Goal: Information Seeking & Learning: Check status

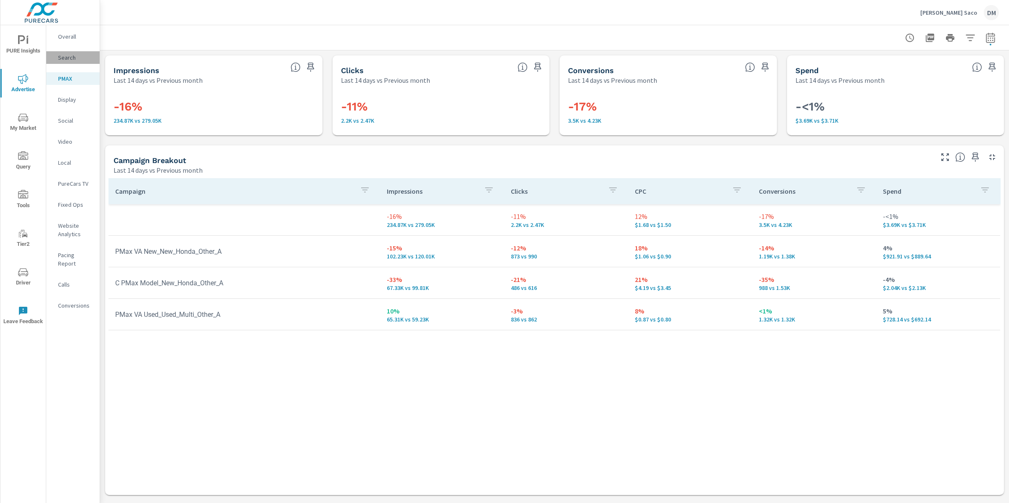
click at [77, 57] on p "Search" at bounding box center [75, 57] width 35 height 8
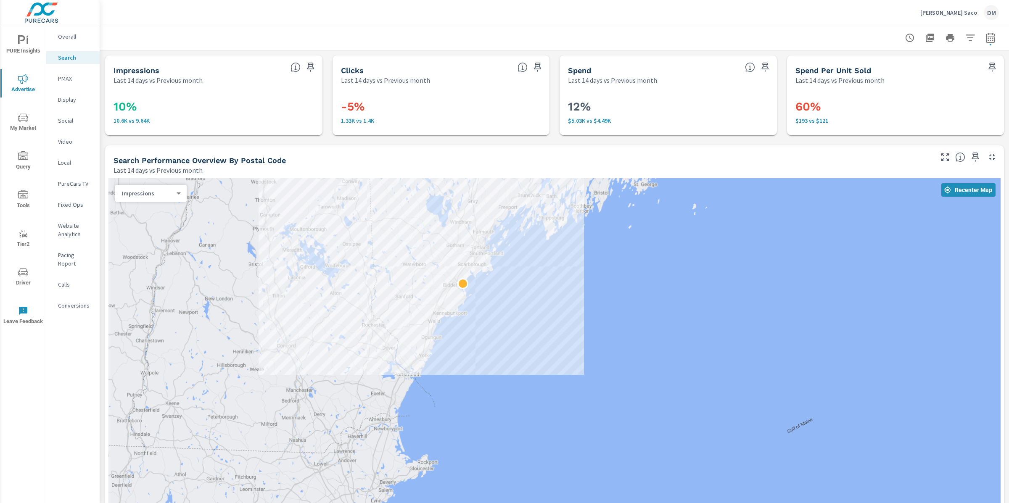
scroll to position [23, 0]
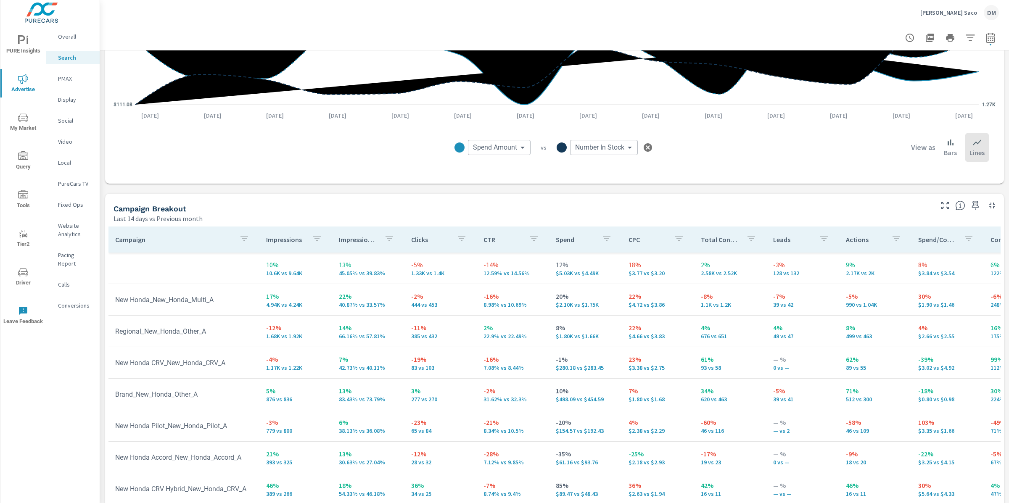
click at [798, 243] on p "Leads" at bounding box center [792, 239] width 39 height 8
click at [806, 243] on button "button" at bounding box center [814, 239] width 17 height 19
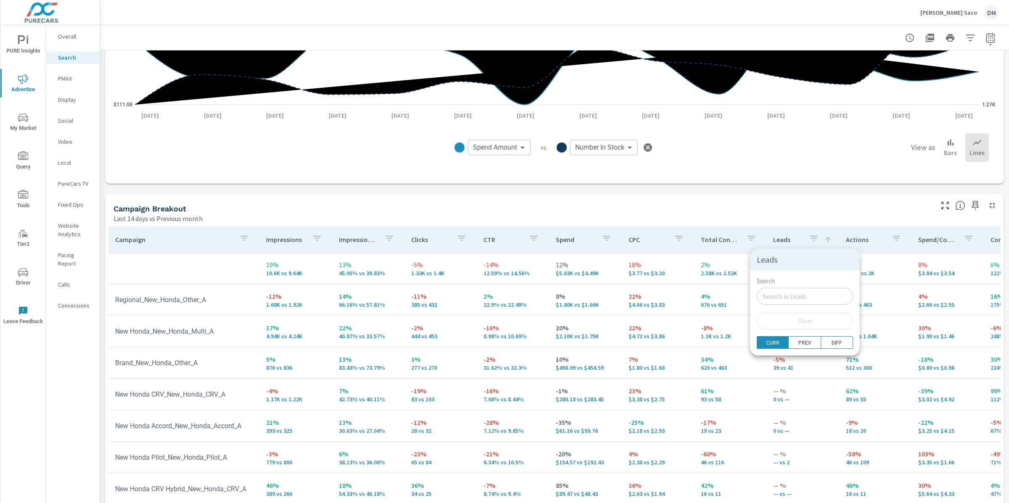
click at [787, 241] on div at bounding box center [504, 251] width 1009 height 503
click at [825, 239] on icon at bounding box center [827, 239] width 5 height 5
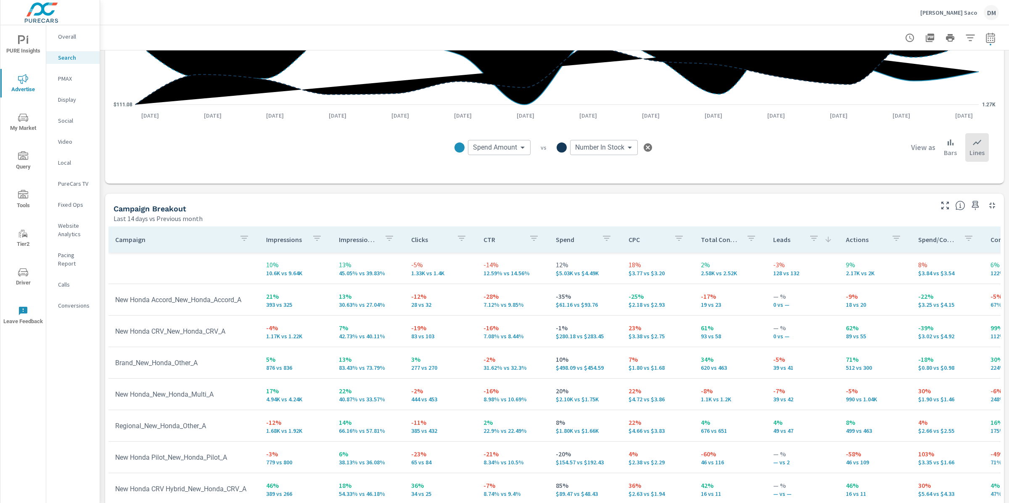
click at [779, 241] on p "Leads" at bounding box center [787, 239] width 29 height 8
click at [722, 240] on p "Total Conversions" at bounding box center [720, 239] width 39 height 8
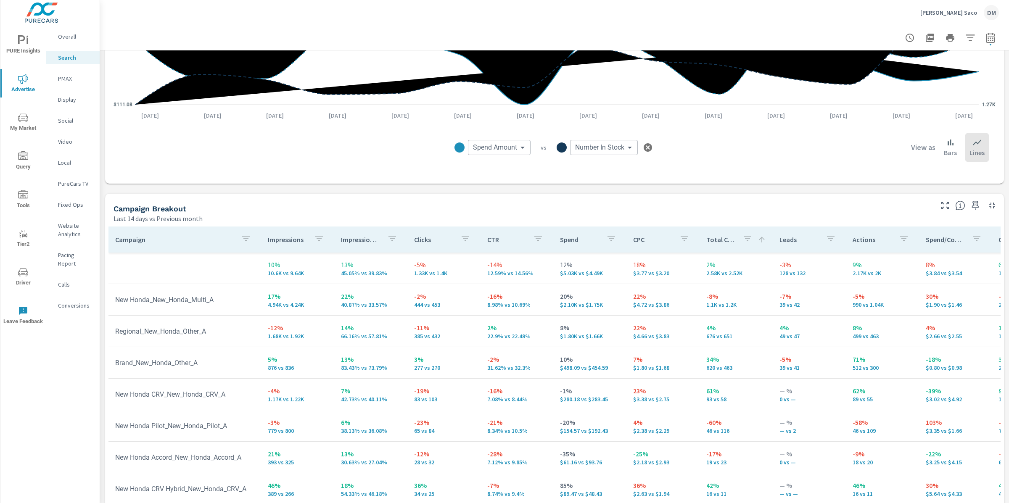
click at [717, 240] on p "Total Conversions" at bounding box center [720, 239] width 29 height 8
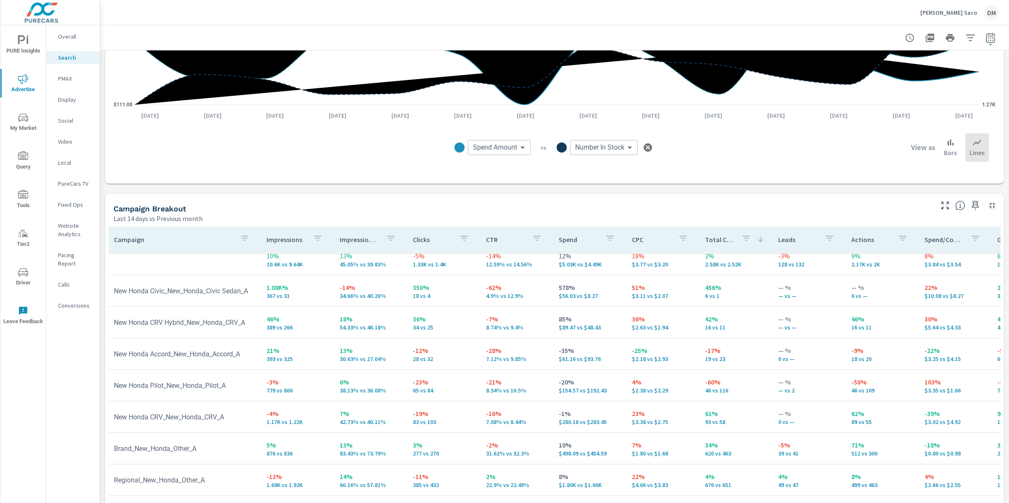
scroll to position [9, 1]
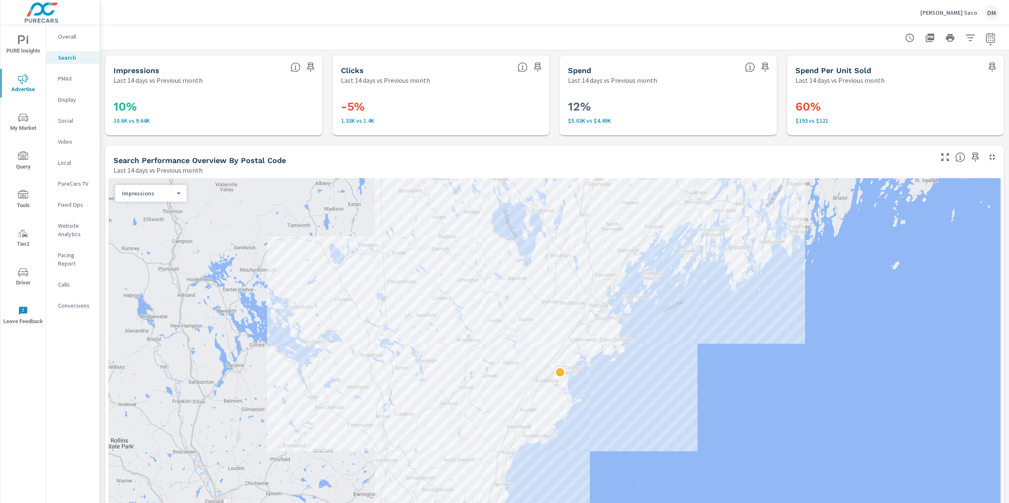
scroll to position [0, 3]
